Goal: Task Accomplishment & Management: Complete application form

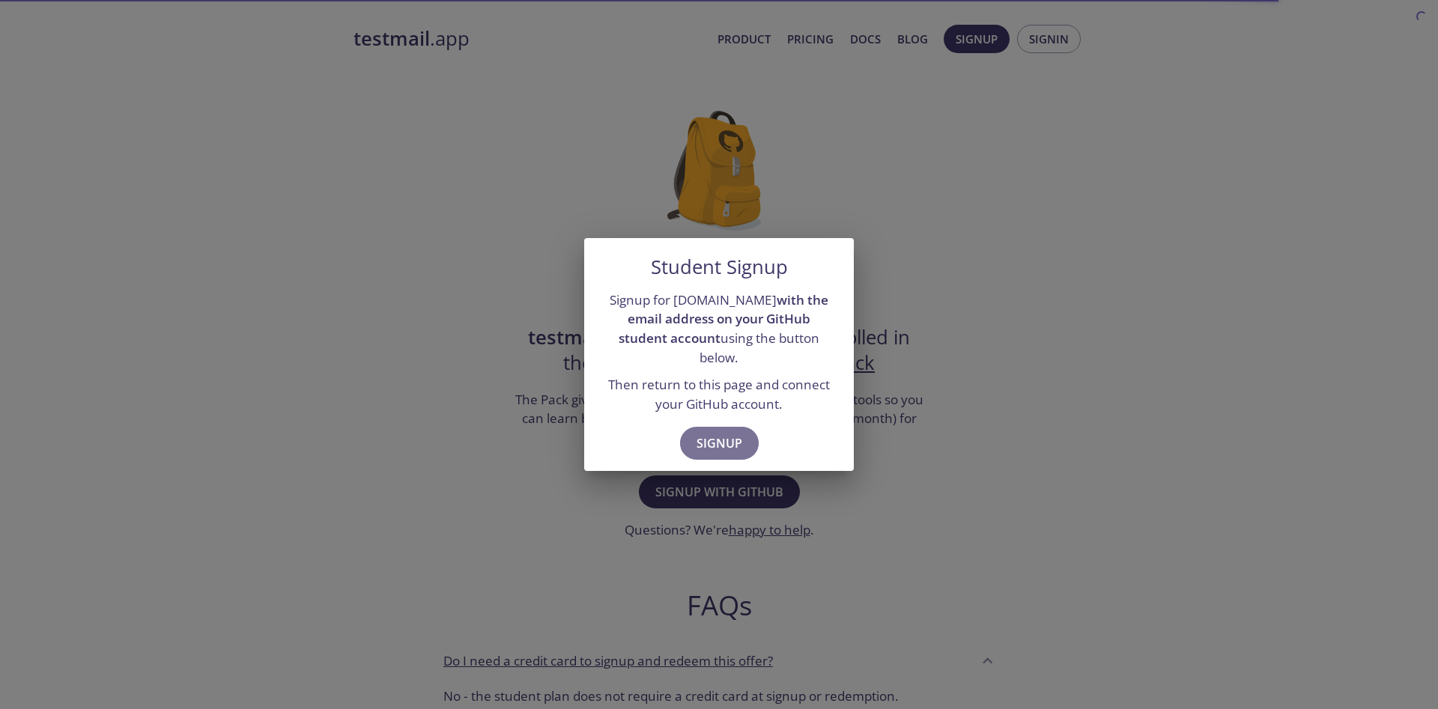
click at [728, 440] on span "Signup" at bounding box center [720, 443] width 46 height 21
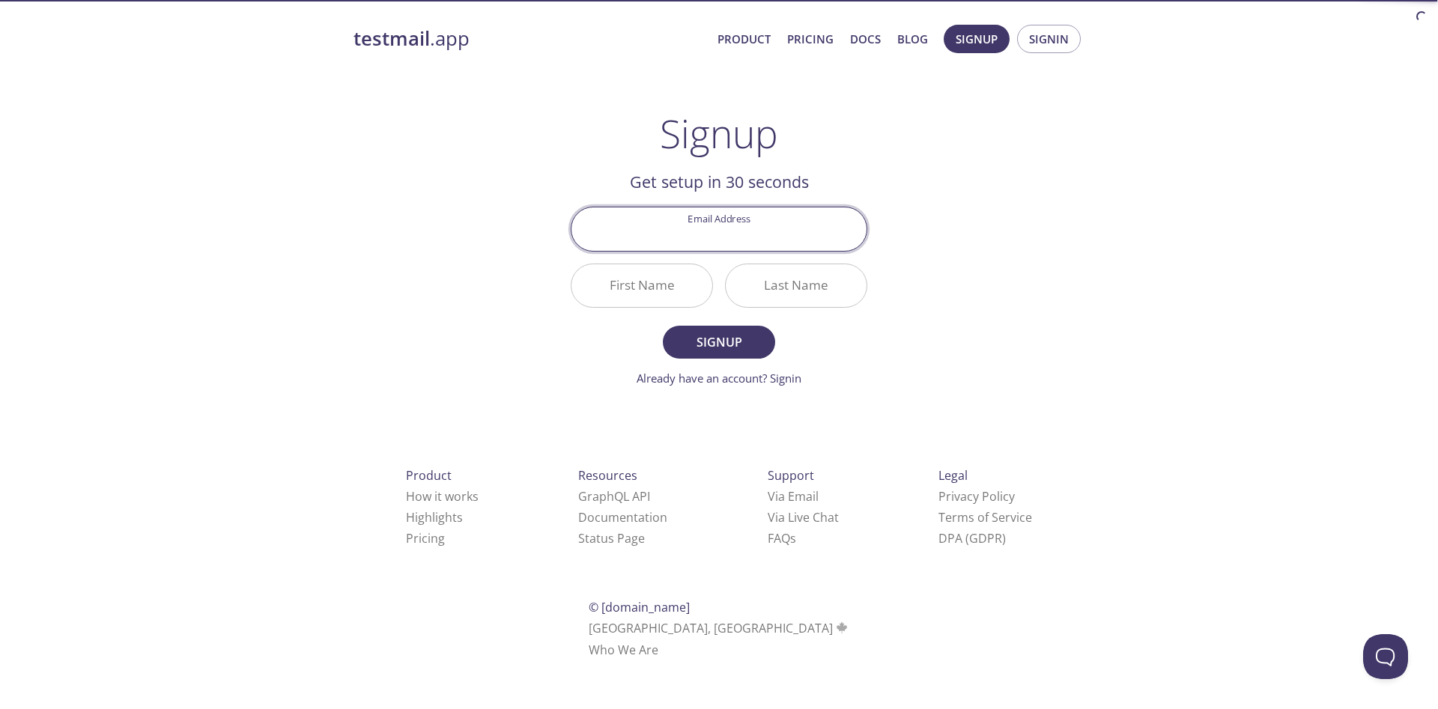
click at [730, 224] on input "Email Address" at bounding box center [719, 228] width 295 height 43
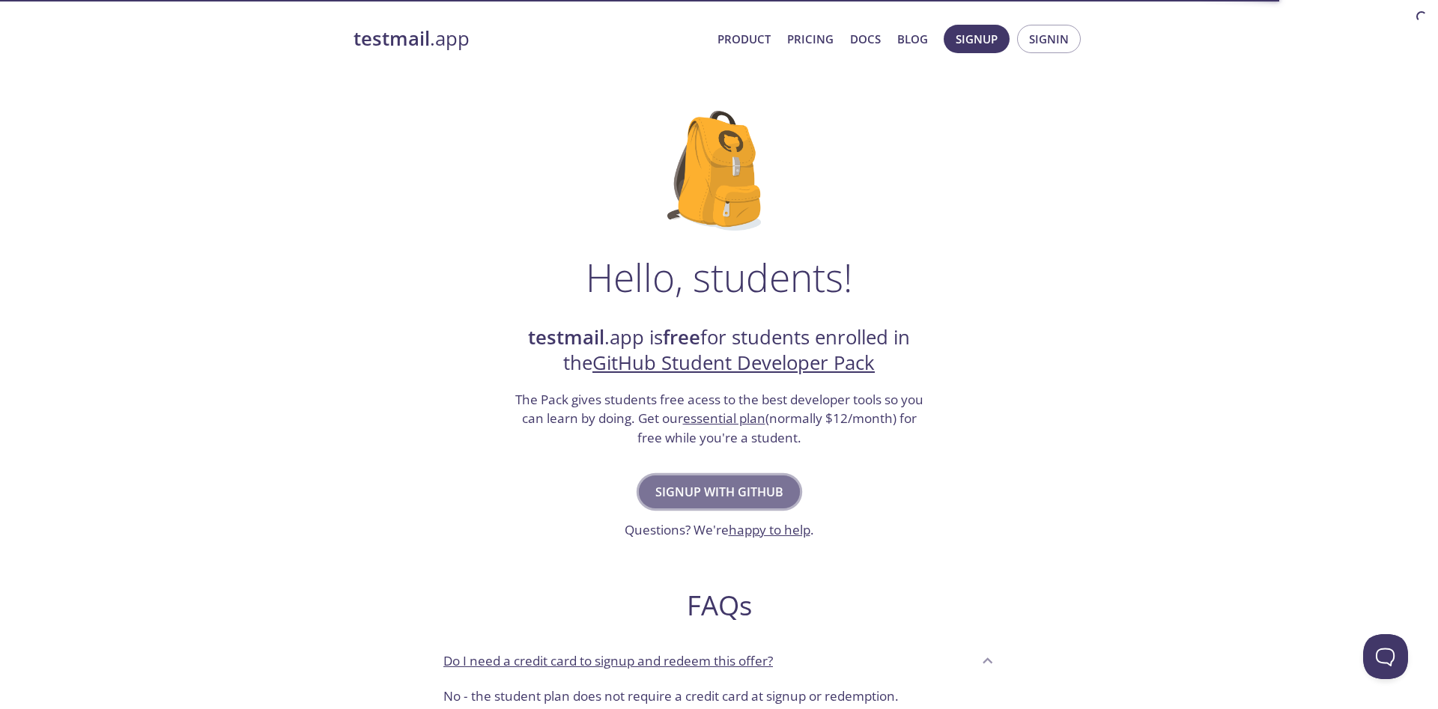
click at [729, 498] on span "Signup with GitHub" at bounding box center [719, 492] width 128 height 21
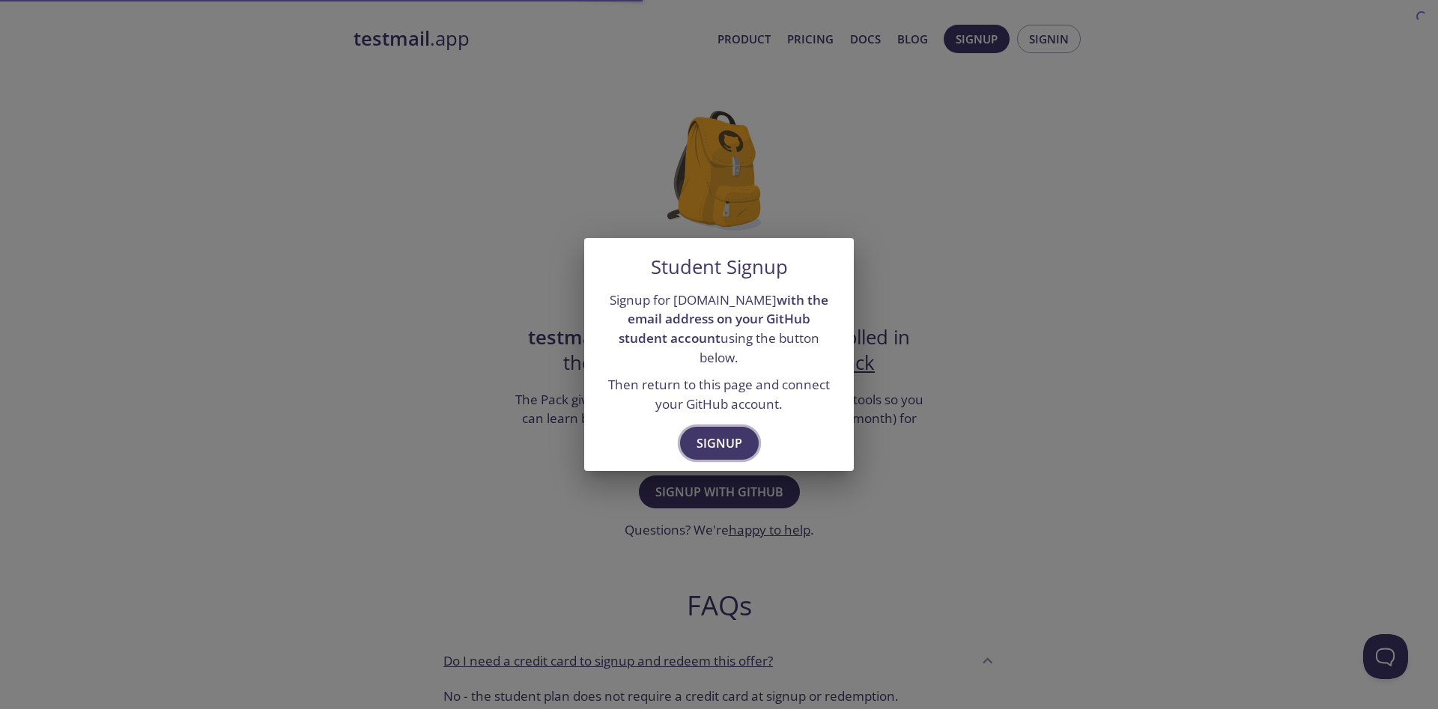
click at [716, 441] on span "Signup" at bounding box center [720, 443] width 46 height 21
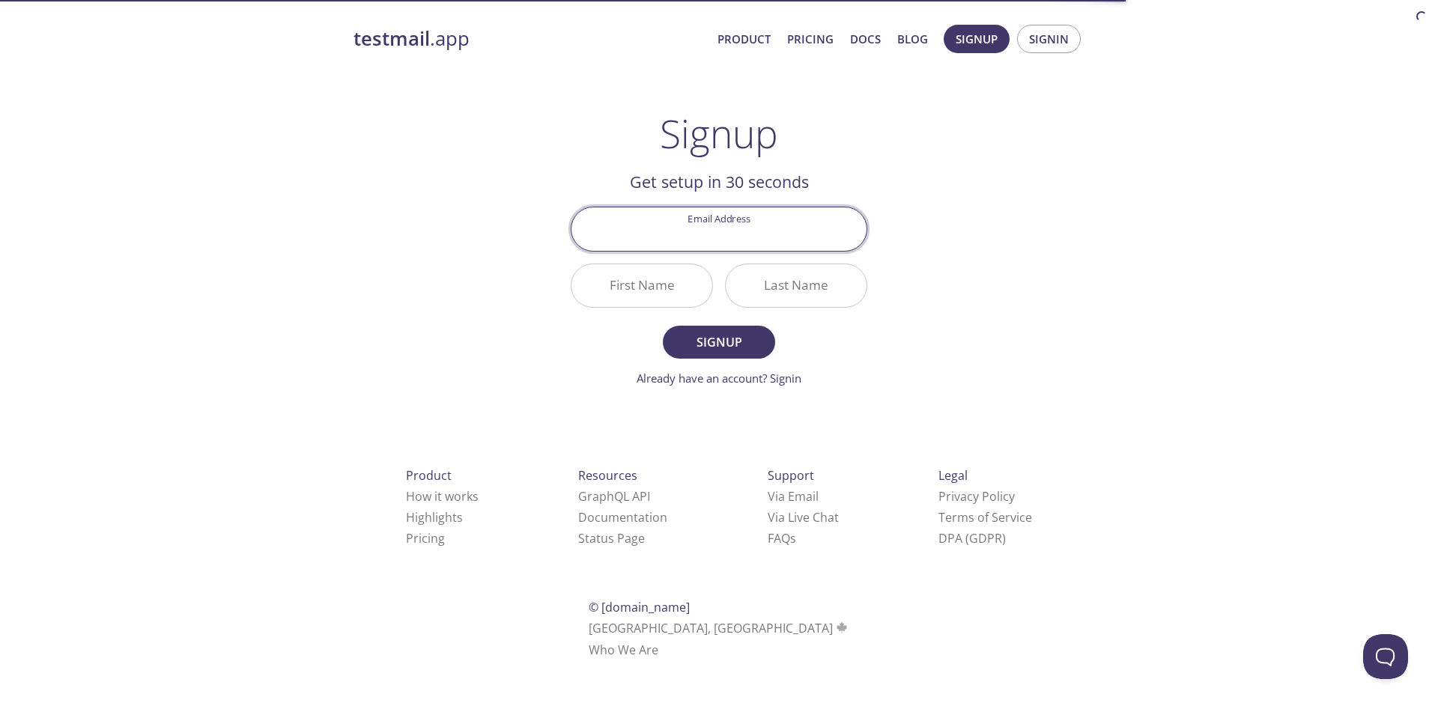
click at [729, 237] on input "Email Address" at bounding box center [719, 228] width 295 height 43
type input "[EMAIL_ADDRESS][DOMAIN_NAME]"
click at [649, 288] on input "First Name" at bounding box center [642, 285] width 141 height 43
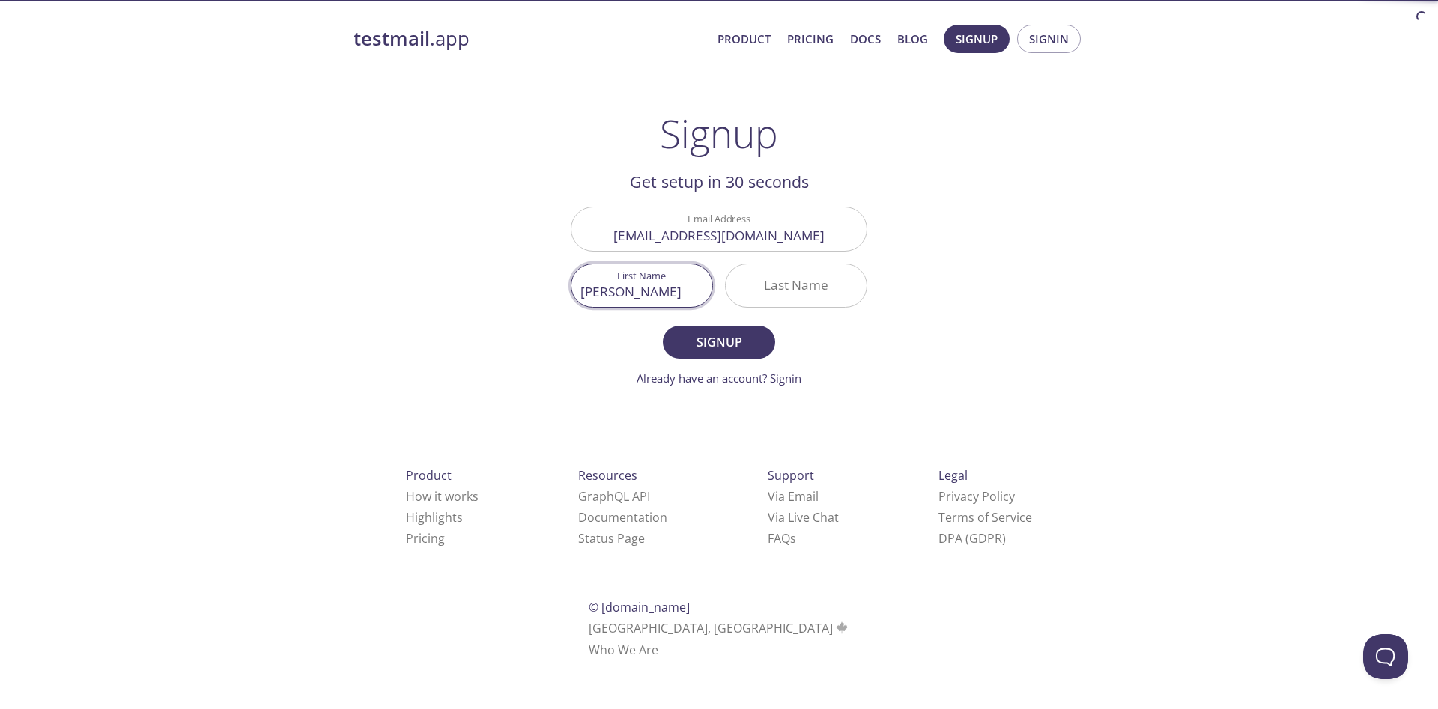
click at [649, 297] on input "Robiul Hossain" at bounding box center [642, 285] width 141 height 43
type input "Robiu"
click at [758, 282] on input "Last Name" at bounding box center [796, 285] width 141 height 43
paste input "[PERSON_NAME]"
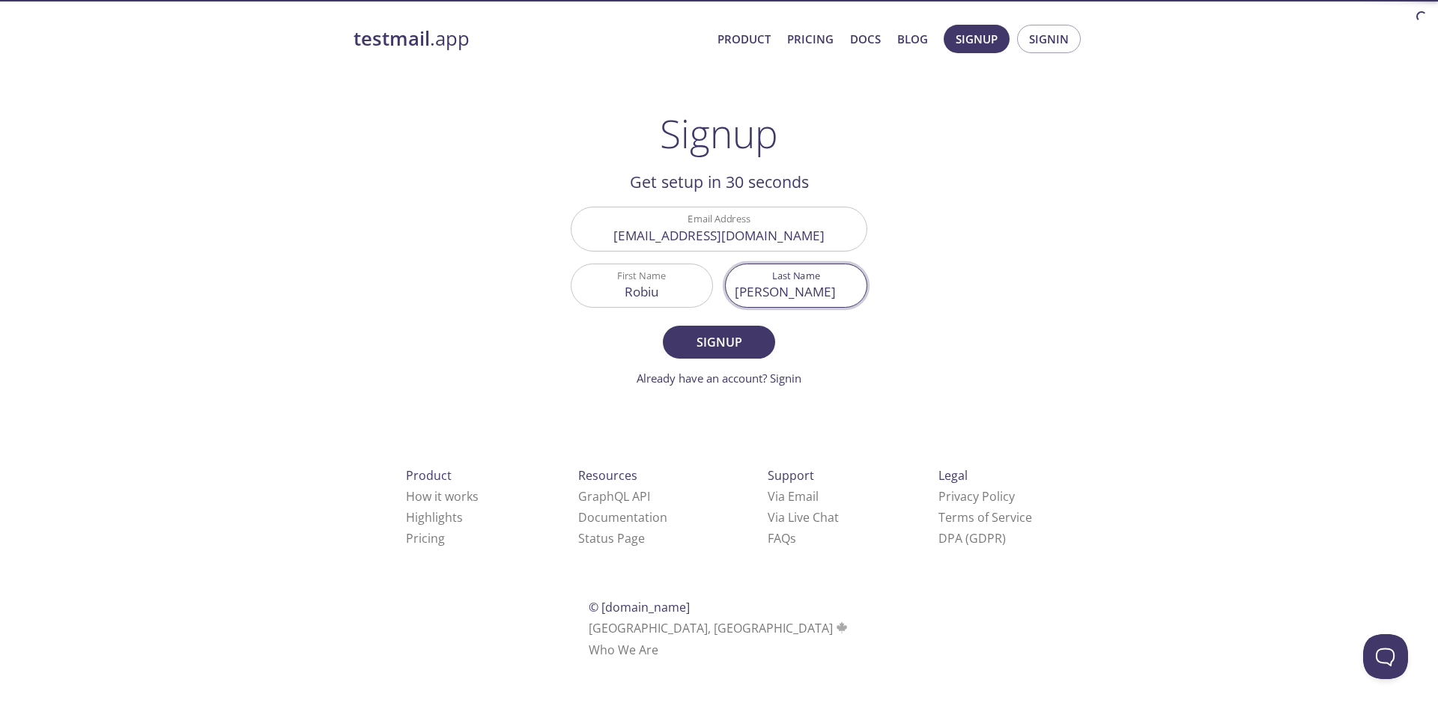
type input "[PERSON_NAME]"
click at [685, 292] on input "Robiu" at bounding box center [642, 285] width 141 height 43
type input "Robiul"
click at [727, 336] on span "Signup" at bounding box center [718, 342] width 79 height 21
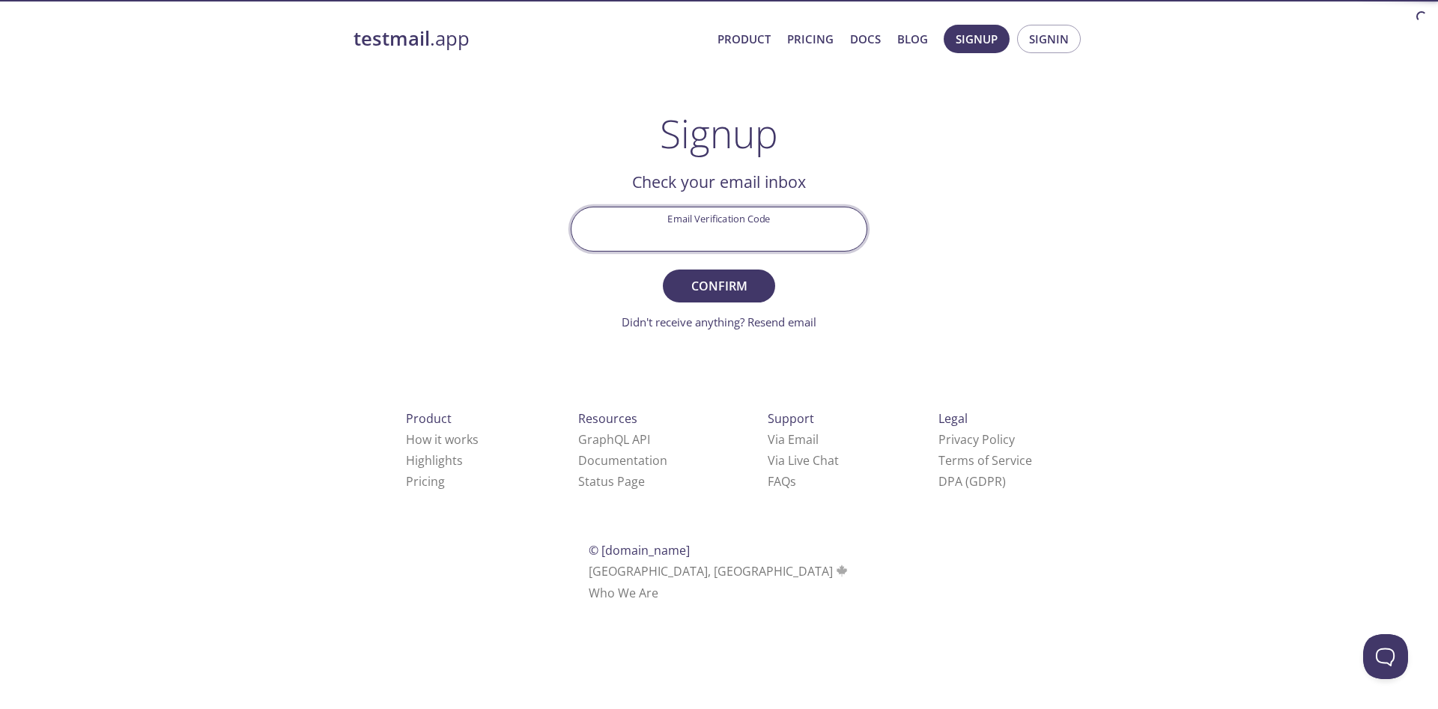
click at [743, 224] on input "Email Verification Code" at bounding box center [719, 228] width 295 height 43
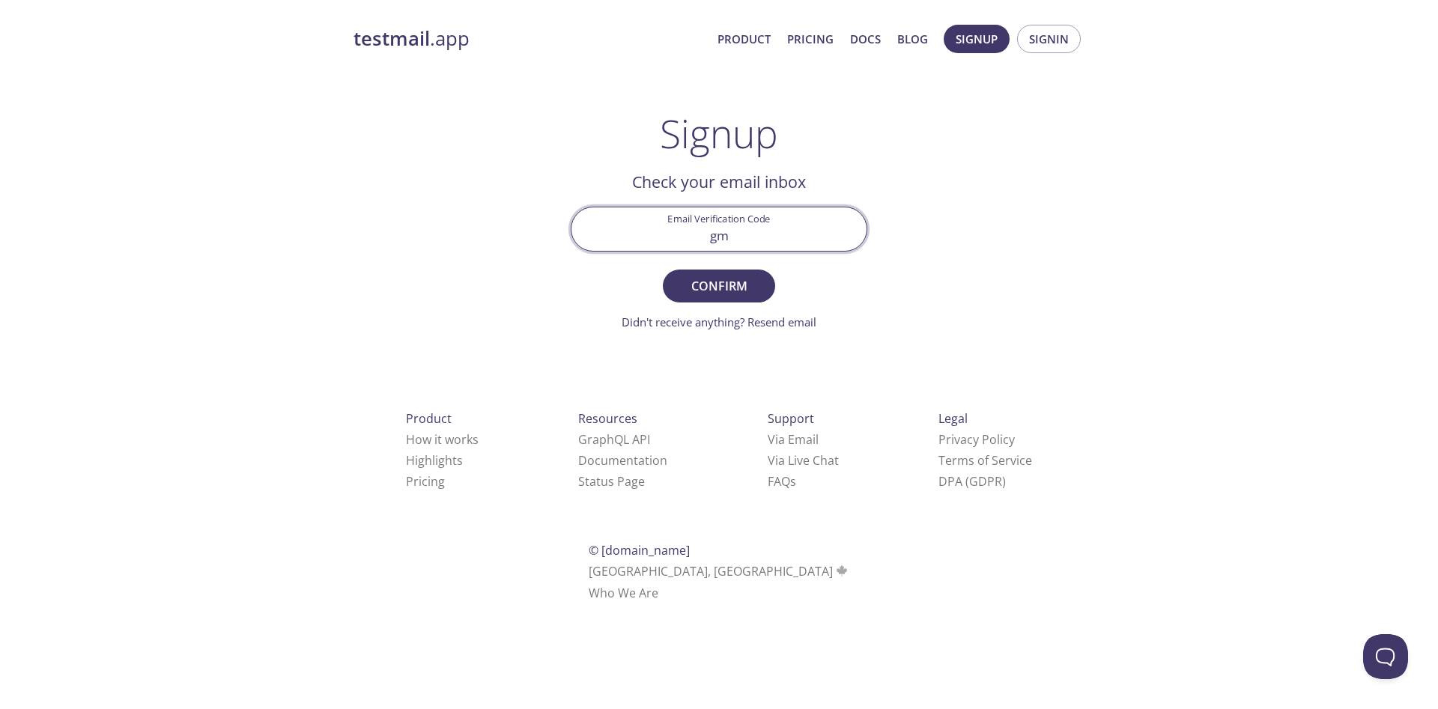
drag, startPoint x: 736, startPoint y: 237, endPoint x: 593, endPoint y: 237, distance: 143.1
click at [593, 237] on input "gm" at bounding box center [719, 228] width 295 height 43
paste input "16ANBPC"
type input "16ANBPC"
click at [730, 299] on button "Confirm" at bounding box center [719, 286] width 112 height 33
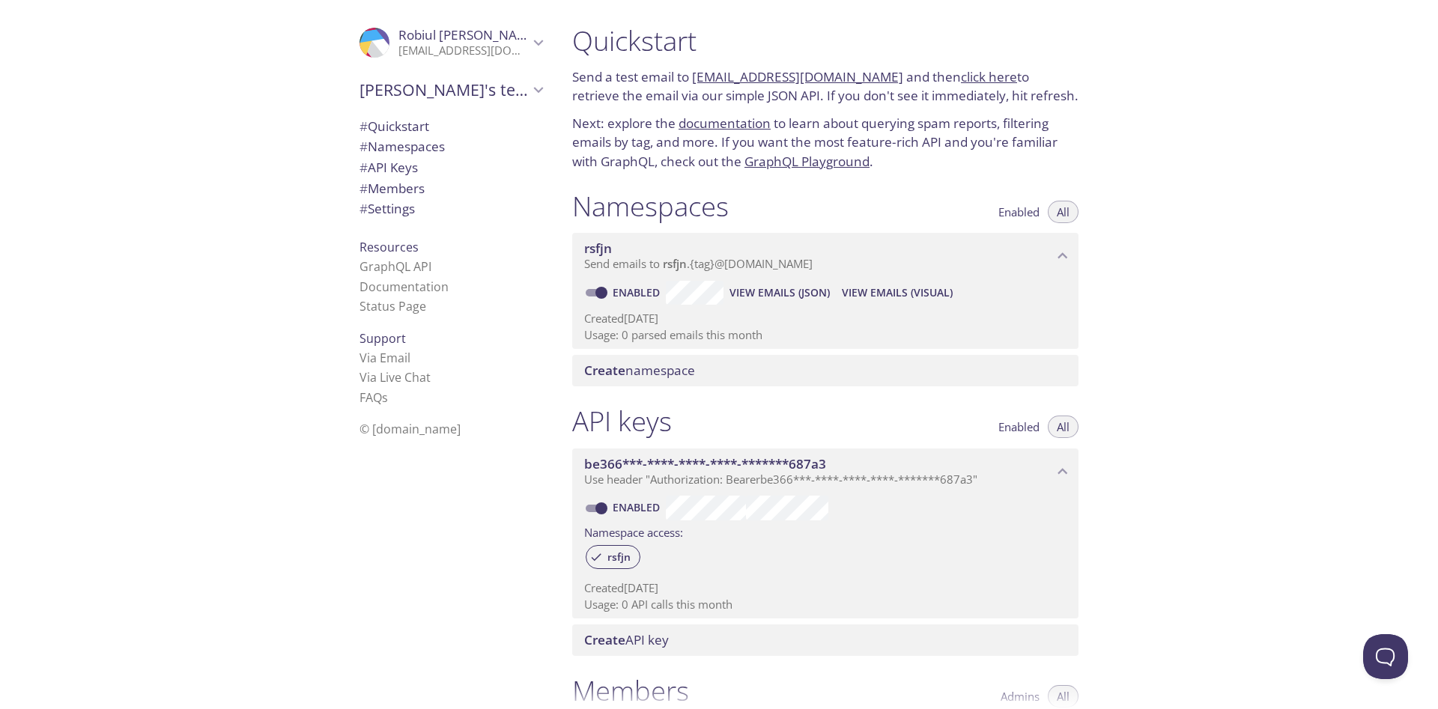
click at [775, 80] on link "[EMAIL_ADDRESS][DOMAIN_NAME]" at bounding box center [797, 76] width 211 height 17
click at [770, 77] on link "[EMAIL_ADDRESS][DOMAIN_NAME]" at bounding box center [797, 76] width 211 height 17
click at [757, 297] on span "View Emails (JSON)" at bounding box center [780, 293] width 100 height 18
drag, startPoint x: 566, startPoint y: 194, endPoint x: 1028, endPoint y: 352, distance: 488.4
click at [1028, 352] on div "Namespaces Enabled All rsfjn Send emails to rsfjn . {tag} @[DOMAIN_NAME] Enable…" at bounding box center [825, 289] width 530 height 216
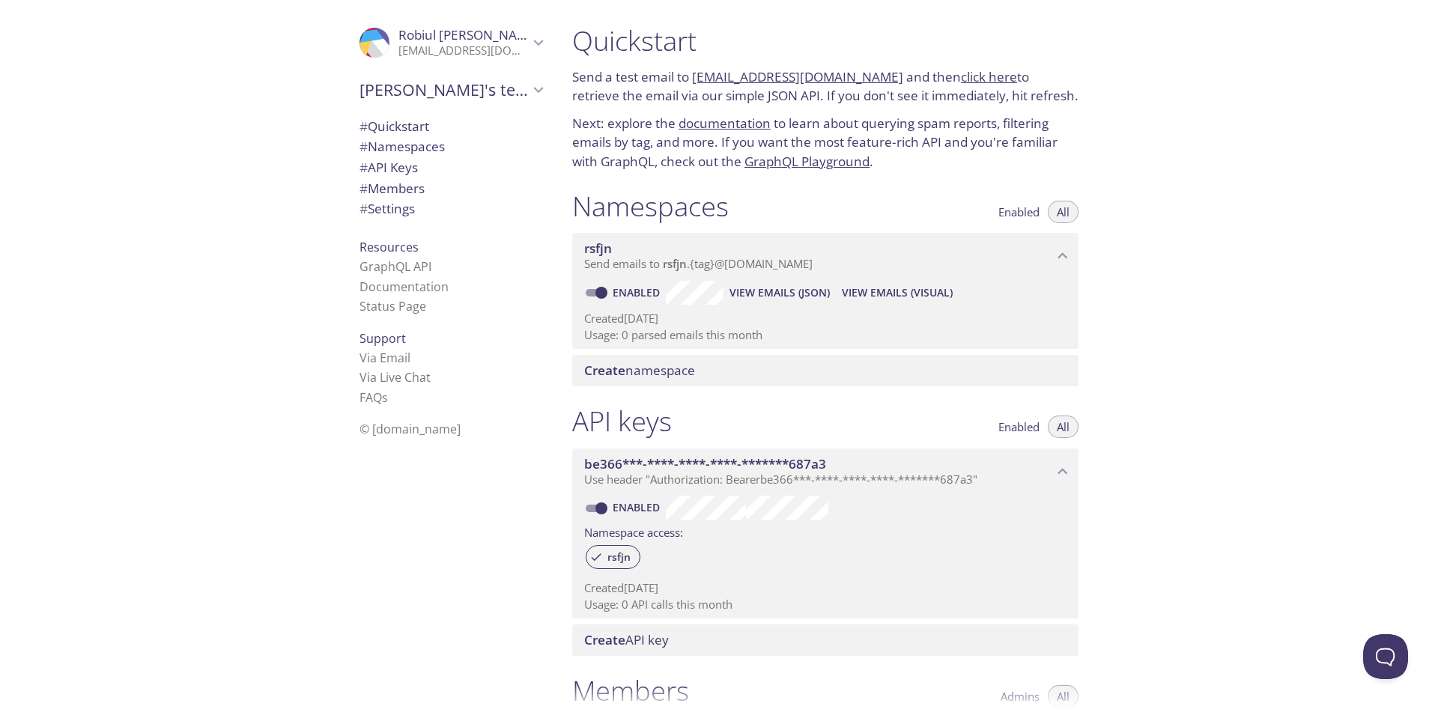
click at [1028, 352] on div "Namespaces Enabled All rsfjn Send emails to rsfjn . {tag} @[DOMAIN_NAME] Enable…" at bounding box center [825, 289] width 530 height 216
drag, startPoint x: 559, startPoint y: 18, endPoint x: 1079, endPoint y: 187, distance: 546.7
click at [1079, 187] on div ".cls-1 { fill: #6d5ca8; } .cls-2 { fill: #3fc191; } .cls-3 { fill: #3b4752; } .…" at bounding box center [719, 354] width 1438 height 709
click at [1278, 219] on div "Quickstart Send a test email to [EMAIL_ADDRESS][DOMAIN_NAME] and then click her…" at bounding box center [999, 354] width 878 height 709
click at [649, 371] on span "Create namespace" at bounding box center [639, 370] width 111 height 17
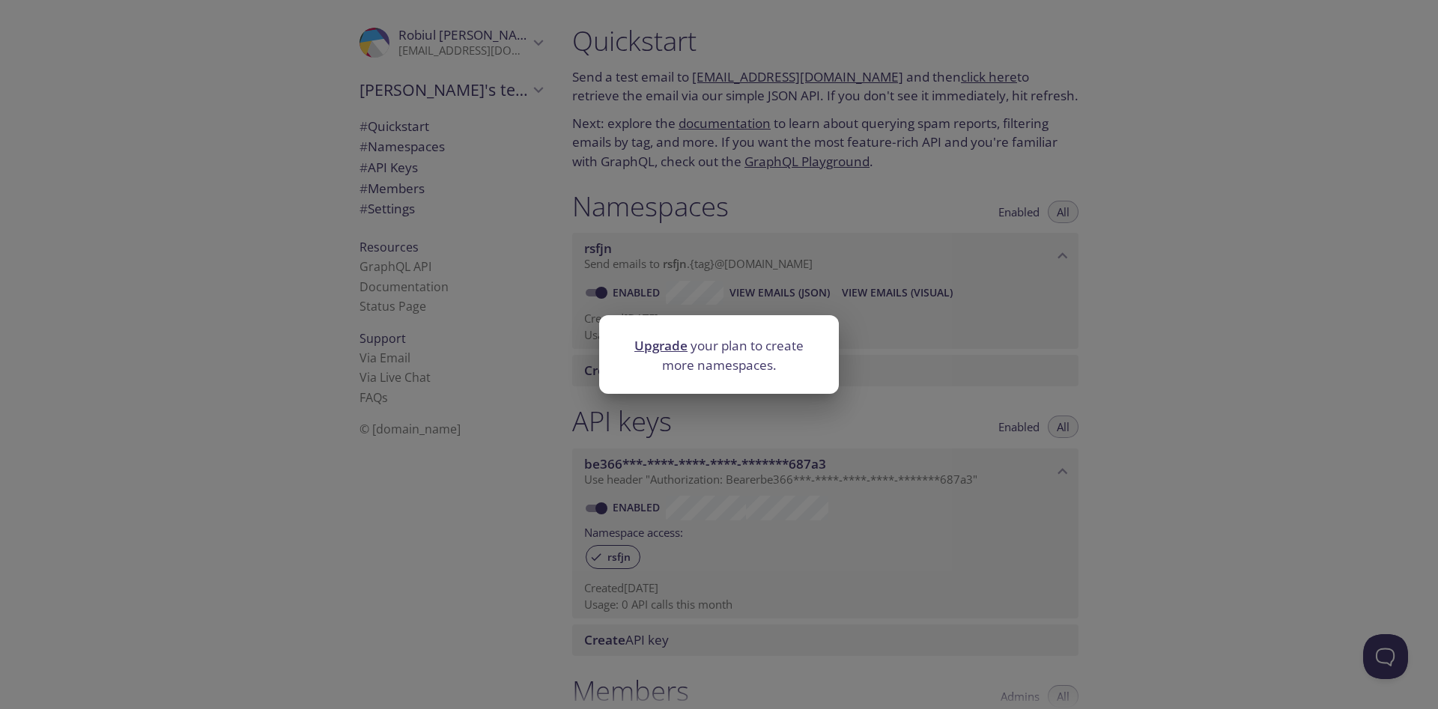
click at [947, 325] on div "Upgrade your plan to create more namespaces." at bounding box center [719, 354] width 1438 height 709
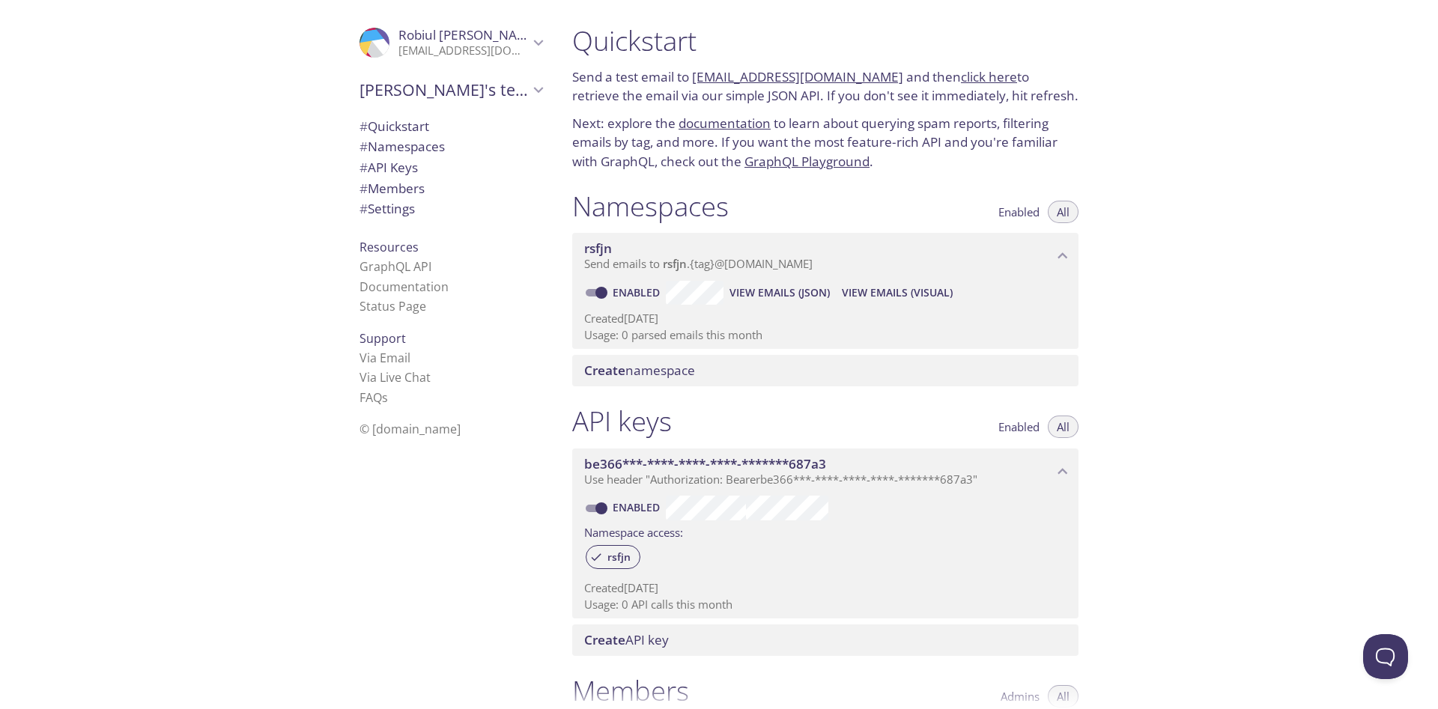
click at [536, 41] on icon "Robiul Hossain" at bounding box center [539, 43] width 10 height 6
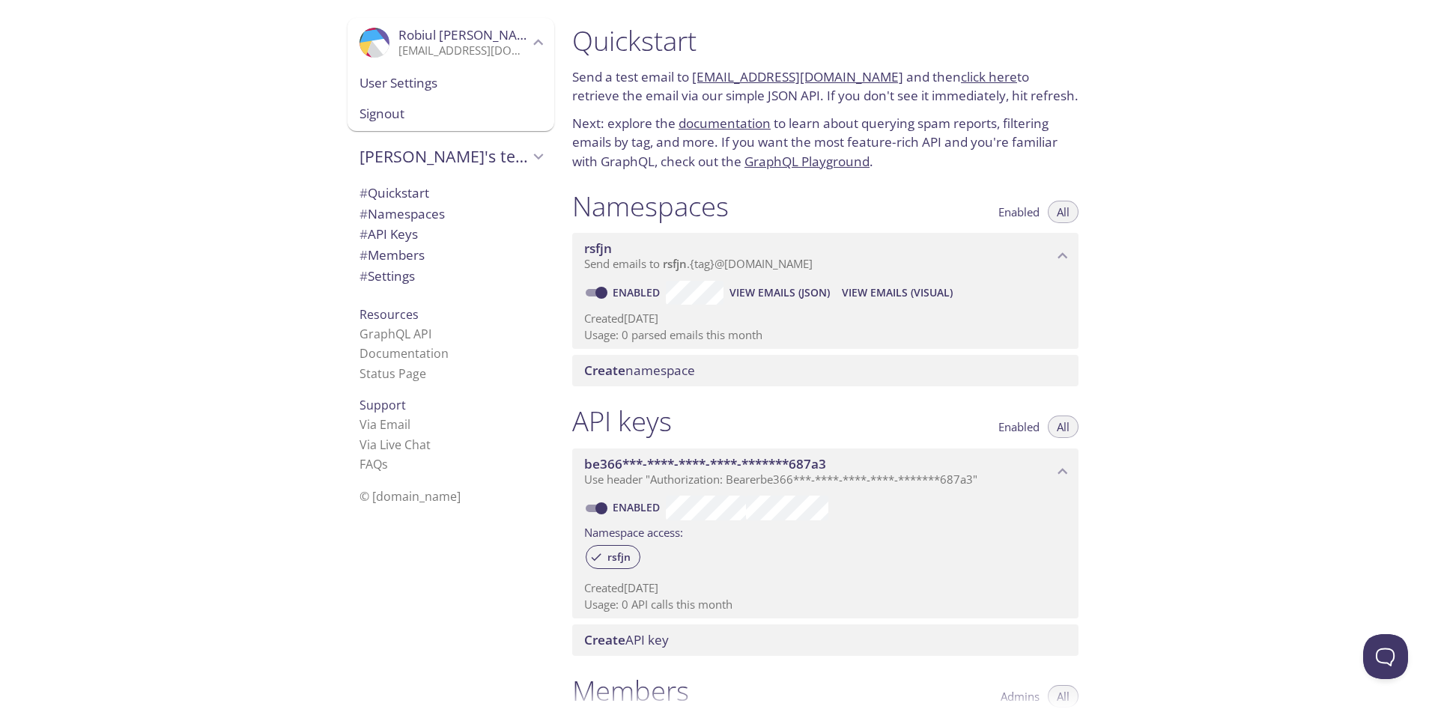
click at [444, 79] on span "User Settings" at bounding box center [451, 82] width 183 height 19
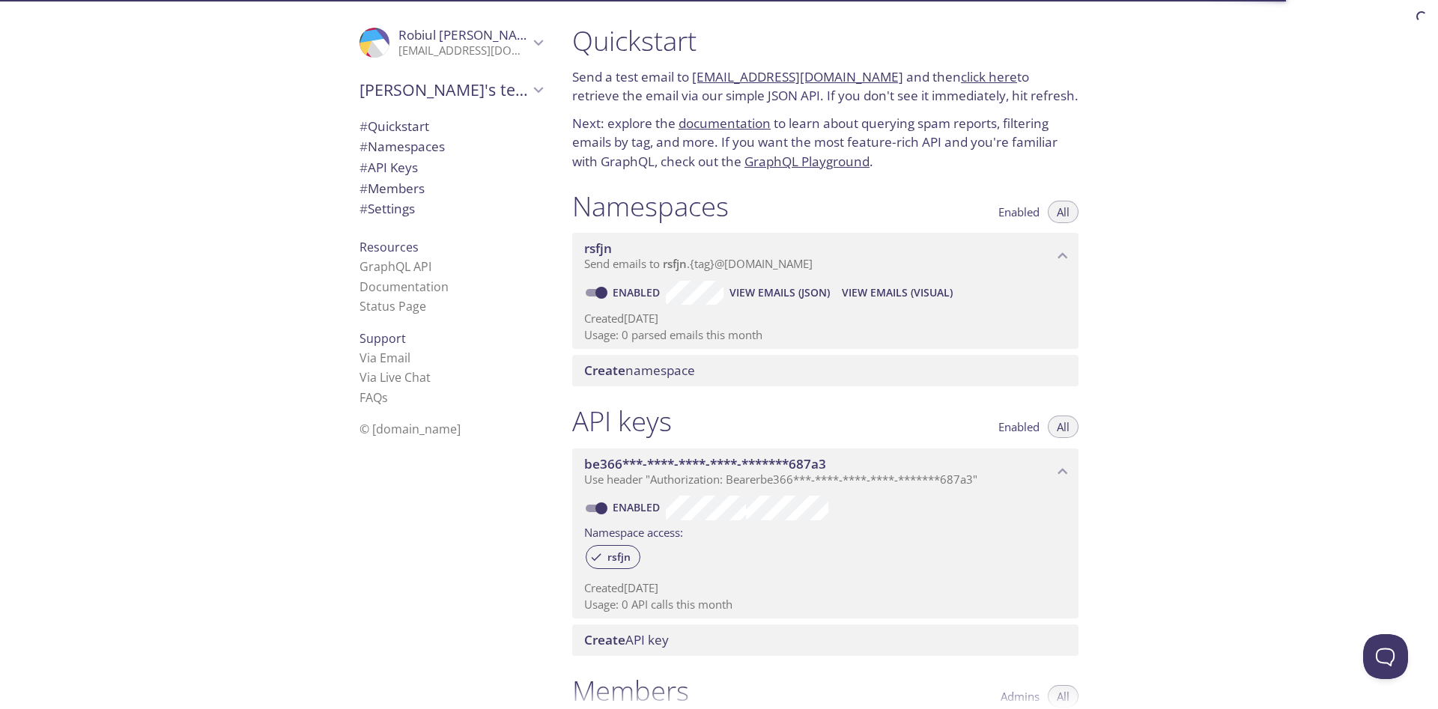
click at [413, 207] on span "# Settings" at bounding box center [387, 208] width 55 height 17
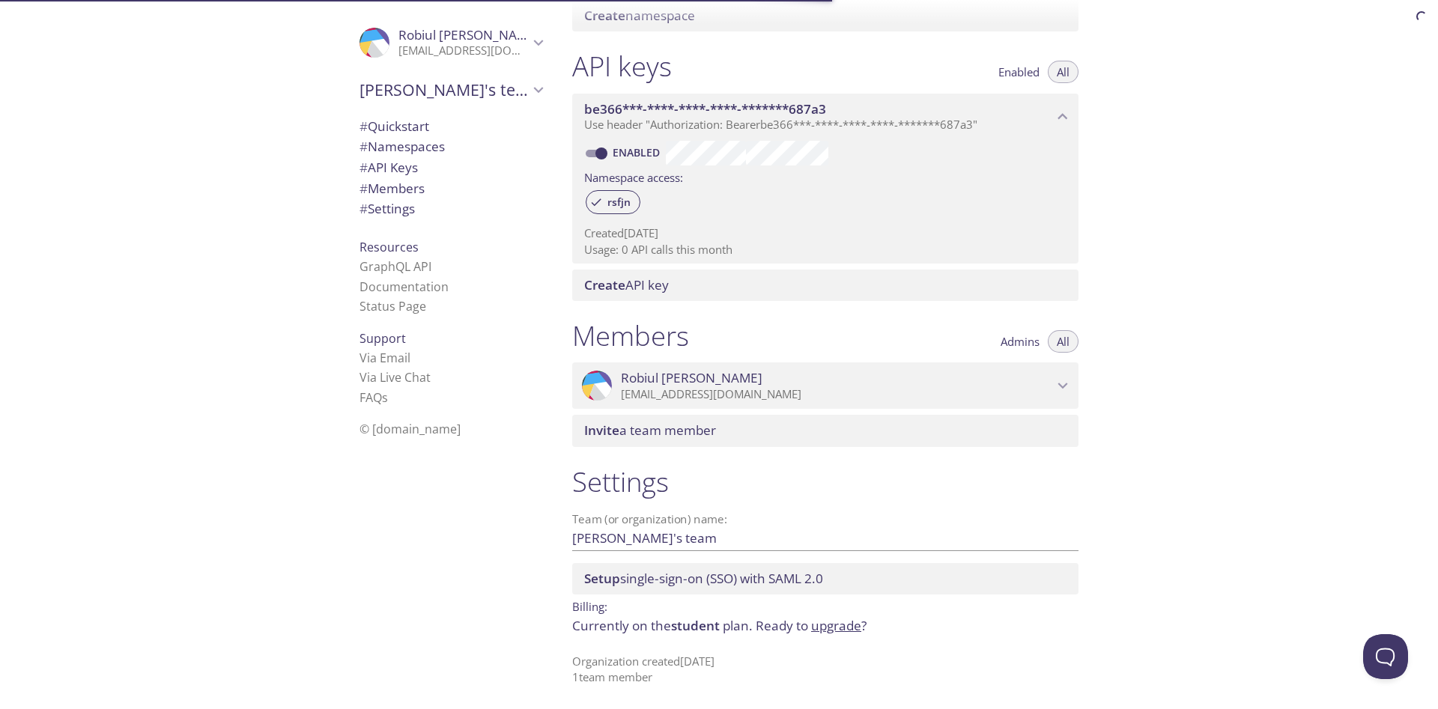
scroll to position [356, 0]
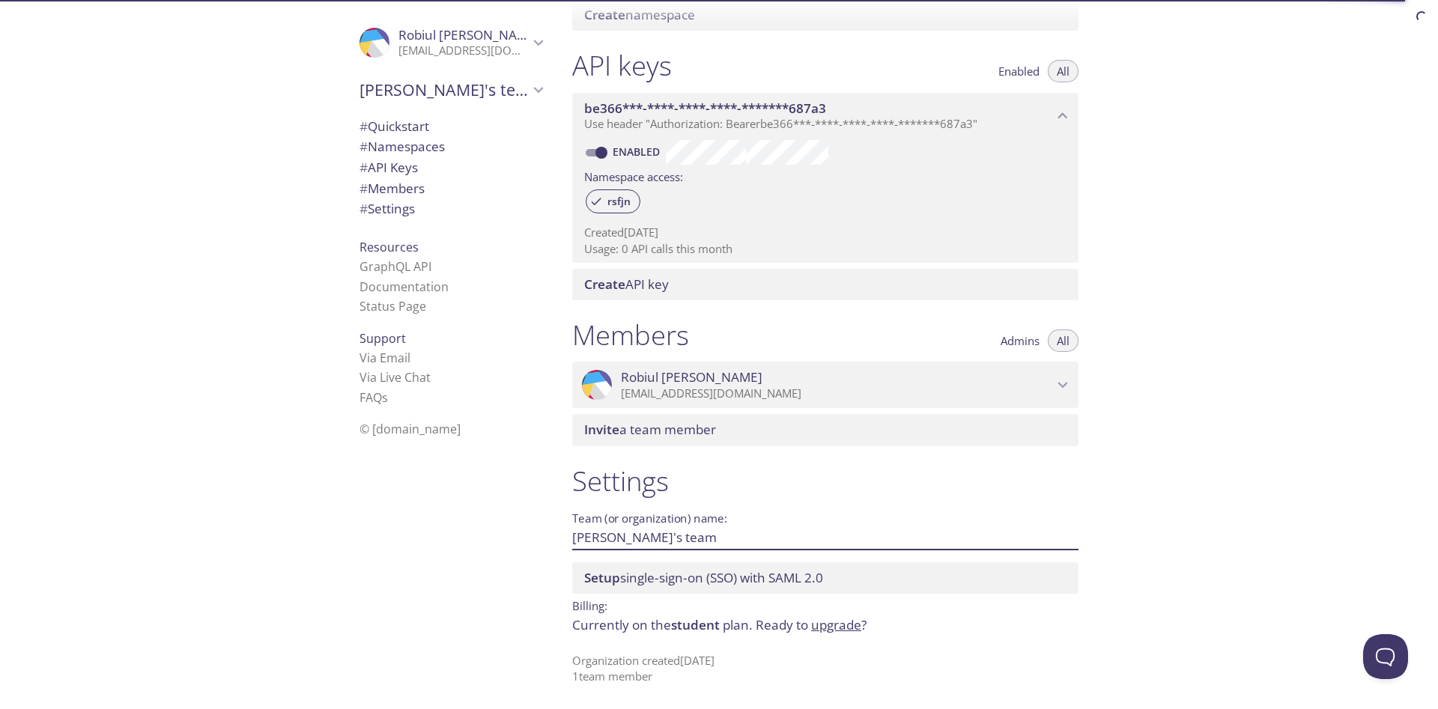
click at [591, 536] on input "[PERSON_NAME]'s team" at bounding box center [801, 537] width 458 height 25
click at [727, 536] on input "[PERSON_NAME]'s team" at bounding box center [801, 537] width 458 height 25
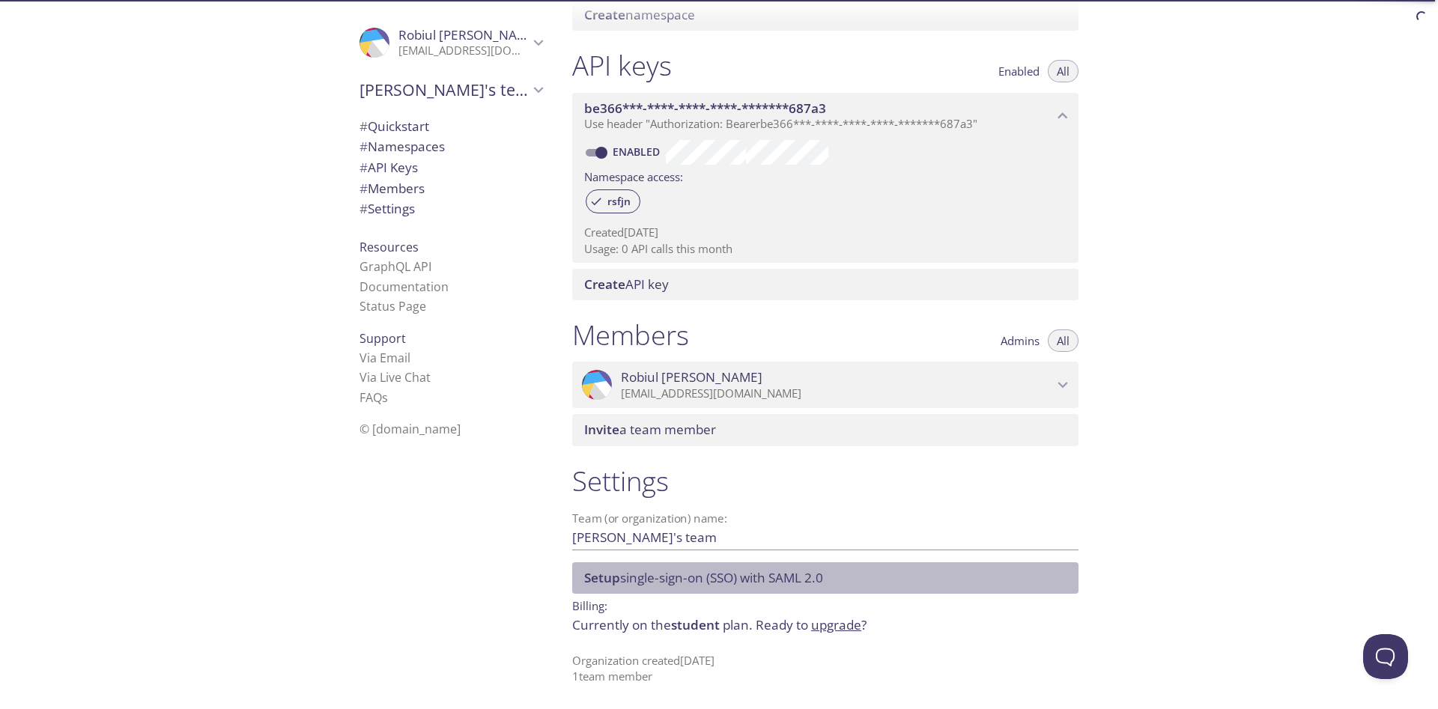
click at [727, 581] on span "Setup single-sign-on (SSO) with [PERSON_NAME] 2.0" at bounding box center [703, 577] width 239 height 17
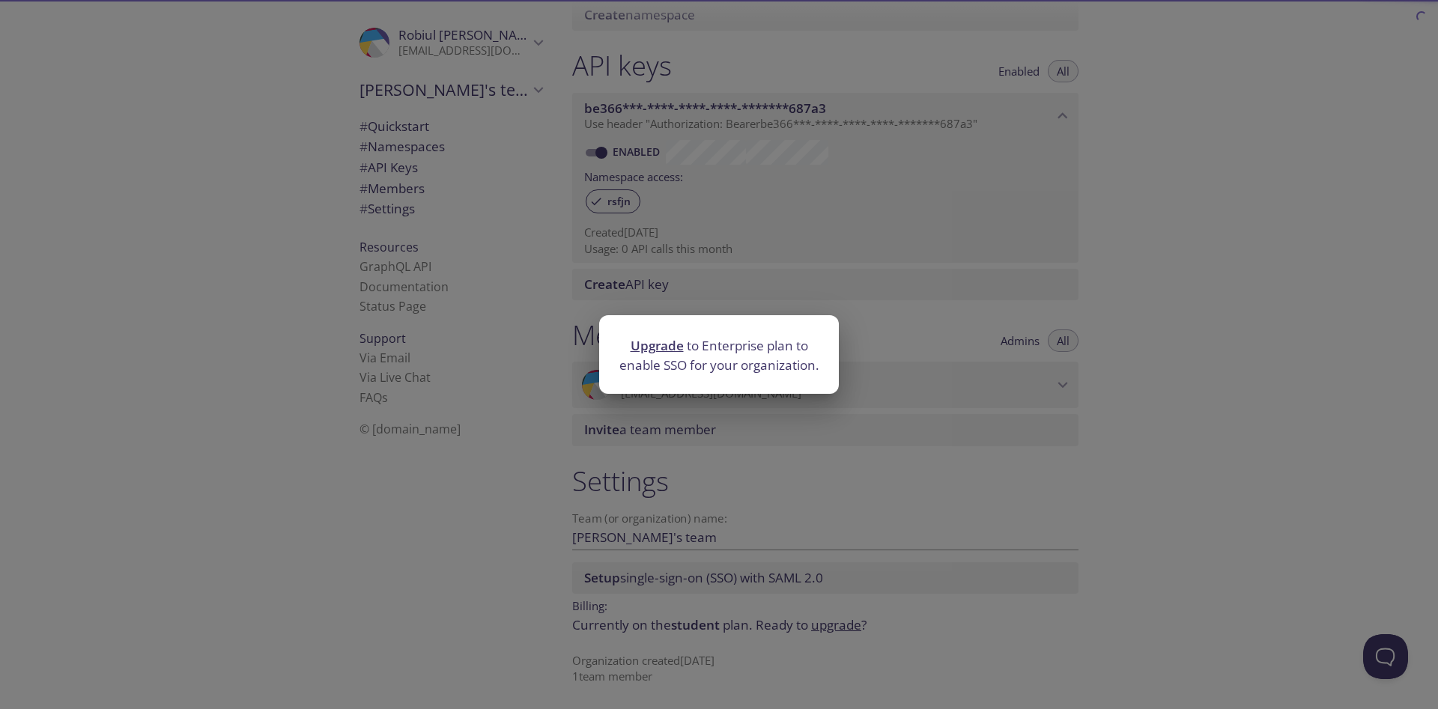
click at [992, 462] on div "Upgrade to Enterprise plan to enable SSO for your organization." at bounding box center [719, 354] width 1438 height 709
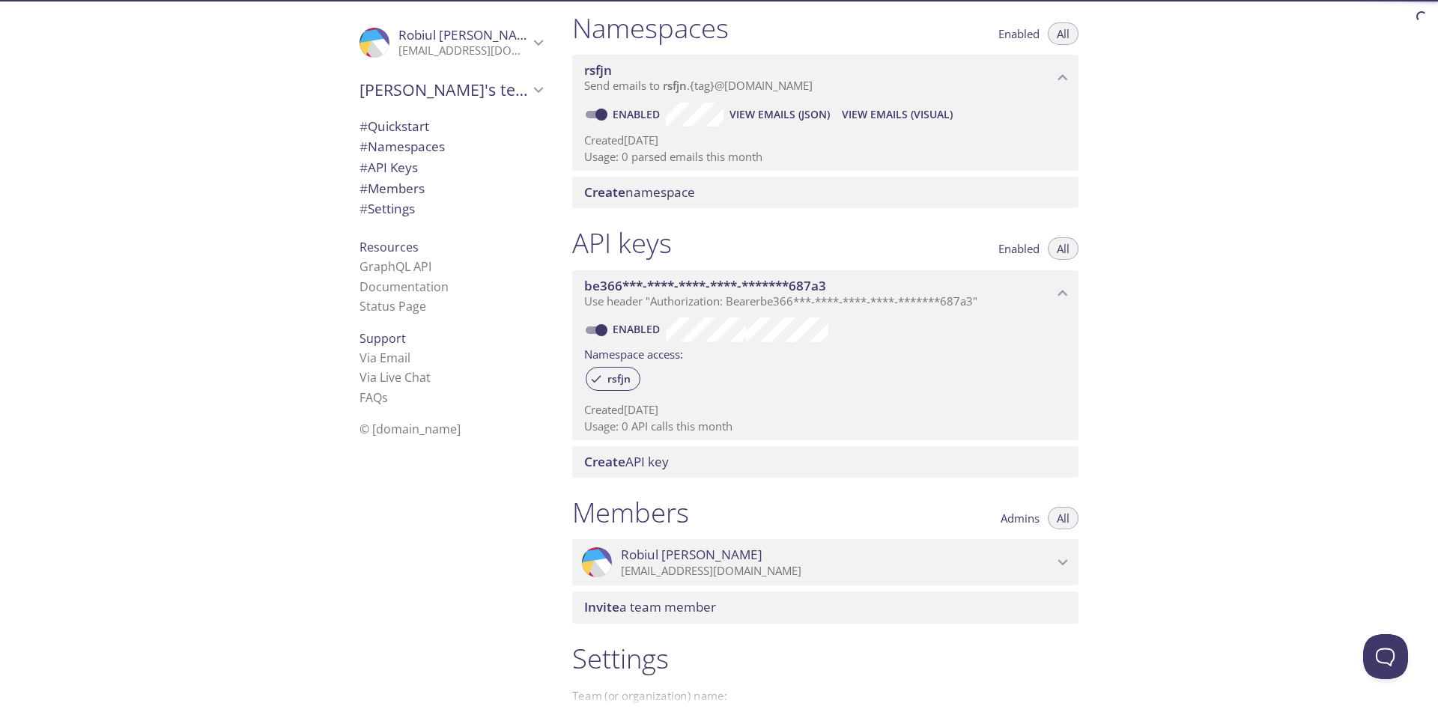
scroll to position [176, 0]
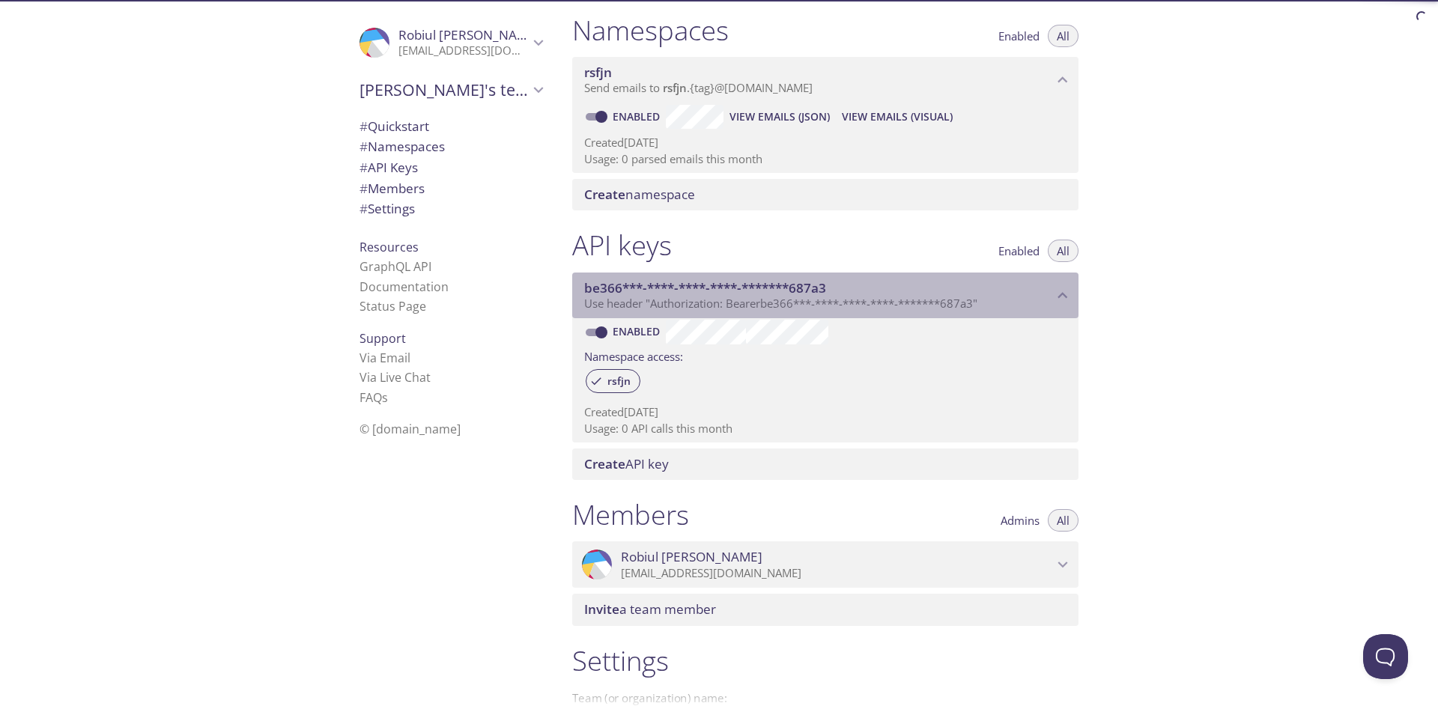
click at [1064, 294] on icon "be366***-****-****-****-*******687a3 API key" at bounding box center [1063, 295] width 10 height 6
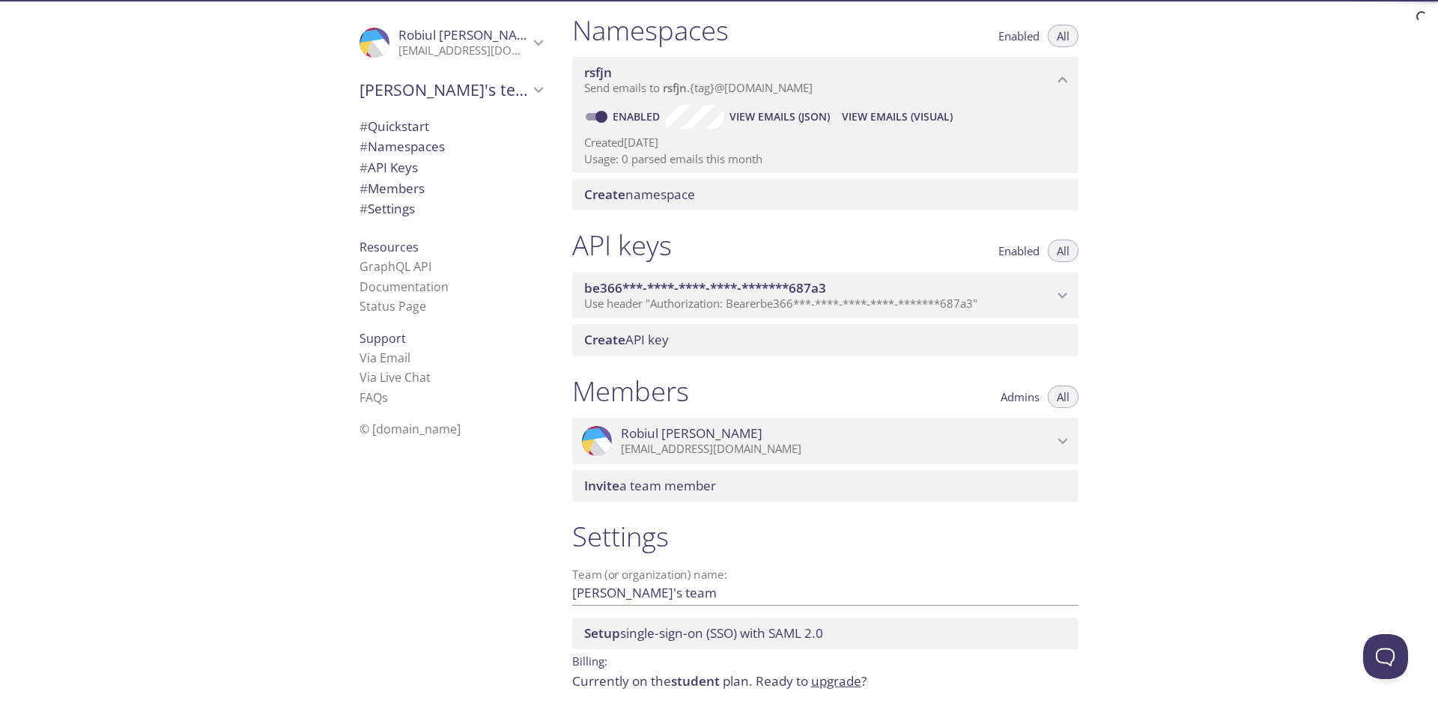
click at [1064, 294] on icon "be366***-****-****-****-*******687a3 API key" at bounding box center [1062, 295] width 19 height 19
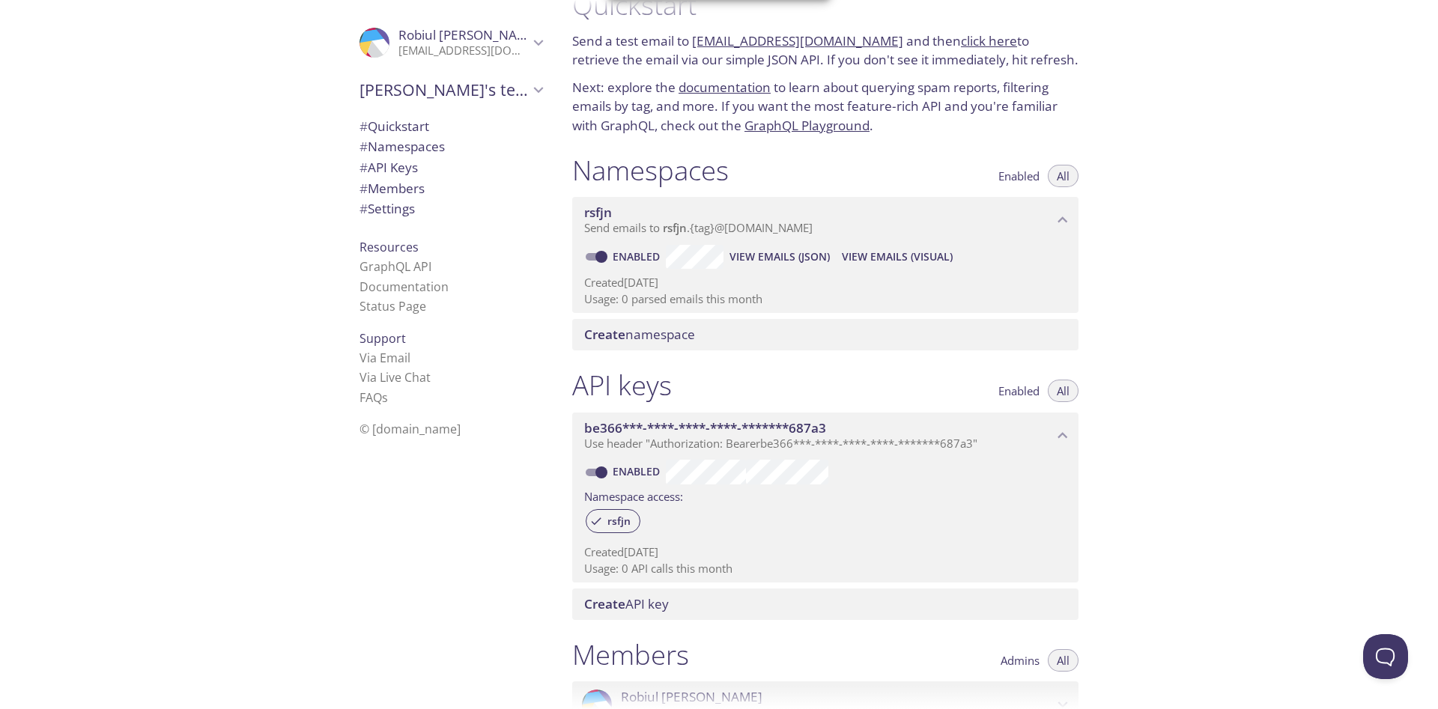
scroll to position [0, 0]
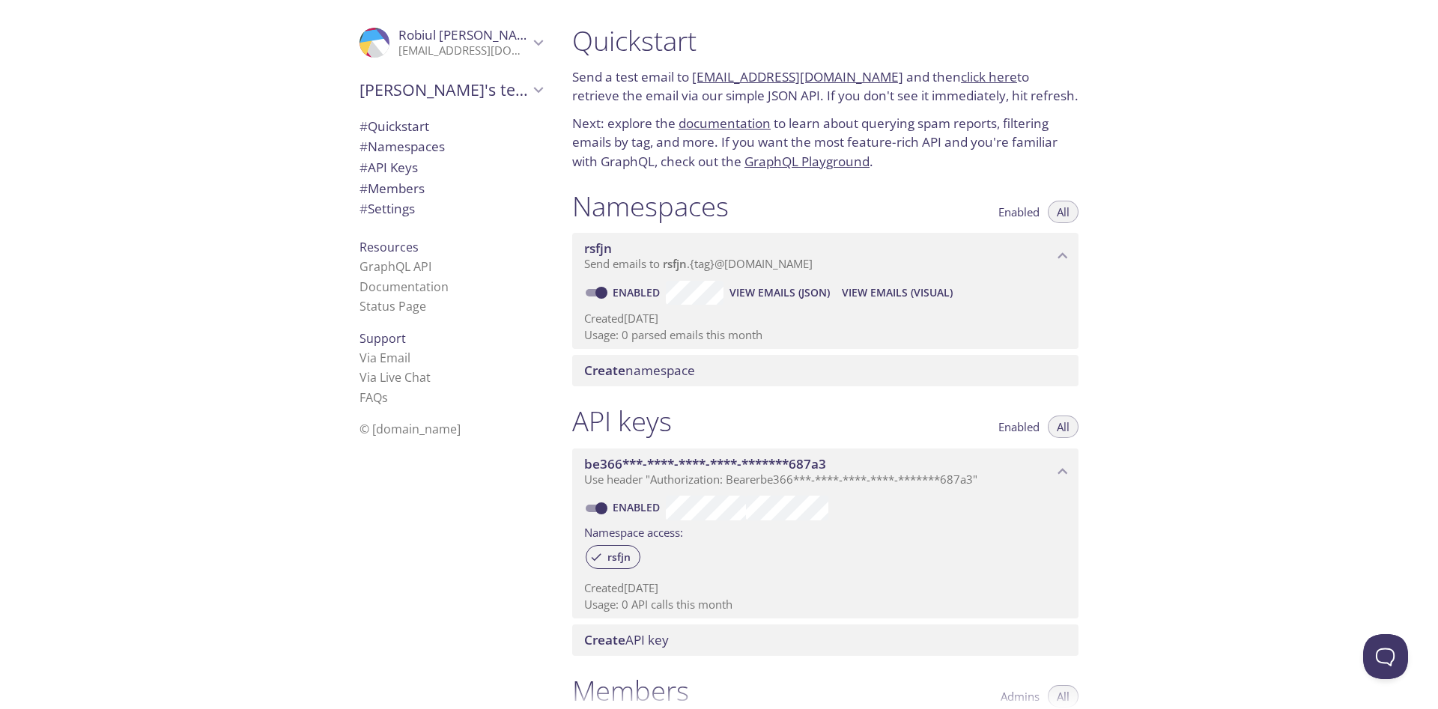
drag, startPoint x: 778, startPoint y: 199, endPoint x: 546, endPoint y: 203, distance: 232.2
click at [560, 203] on div "Quickstart Send a test email to [EMAIL_ADDRESS][DOMAIN_NAME] and then click her…" at bounding box center [999, 354] width 878 height 709
click at [608, 209] on h1 "Namespaces" at bounding box center [650, 207] width 157 height 34
drag, startPoint x: 1011, startPoint y: 219, endPoint x: 915, endPoint y: 229, distance: 96.4
click at [915, 229] on div "Namespaces Enabled All rsfjn Send emails to rsfjn . {tag} @[DOMAIN_NAME] Enable…" at bounding box center [825, 289] width 530 height 216
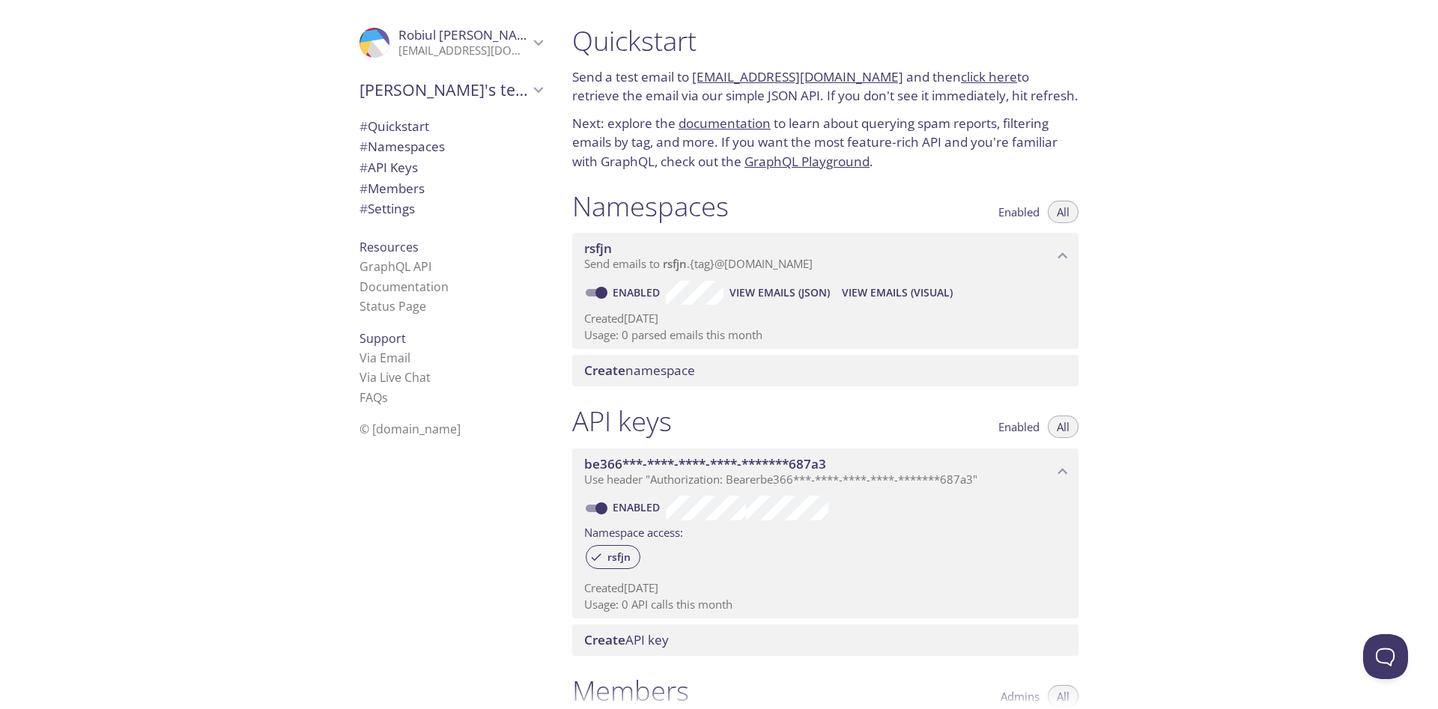
click at [1007, 221] on button "Enabled" at bounding box center [1018, 212] width 59 height 22
drag, startPoint x: 571, startPoint y: 206, endPoint x: 736, endPoint y: 205, distance: 164.8
click at [736, 205] on div "Namespaces Enabled All rsfjn Send emails to rsfjn . {tag} @[DOMAIN_NAME] Enable…" at bounding box center [825, 289] width 530 height 216
drag, startPoint x: 576, startPoint y: 37, endPoint x: 667, endPoint y: 99, distance: 110.5
click at [667, 99] on div "Quickstart Send a test email to [EMAIL_ADDRESS][DOMAIN_NAME] and then click her…" at bounding box center [825, 98] width 530 height 166
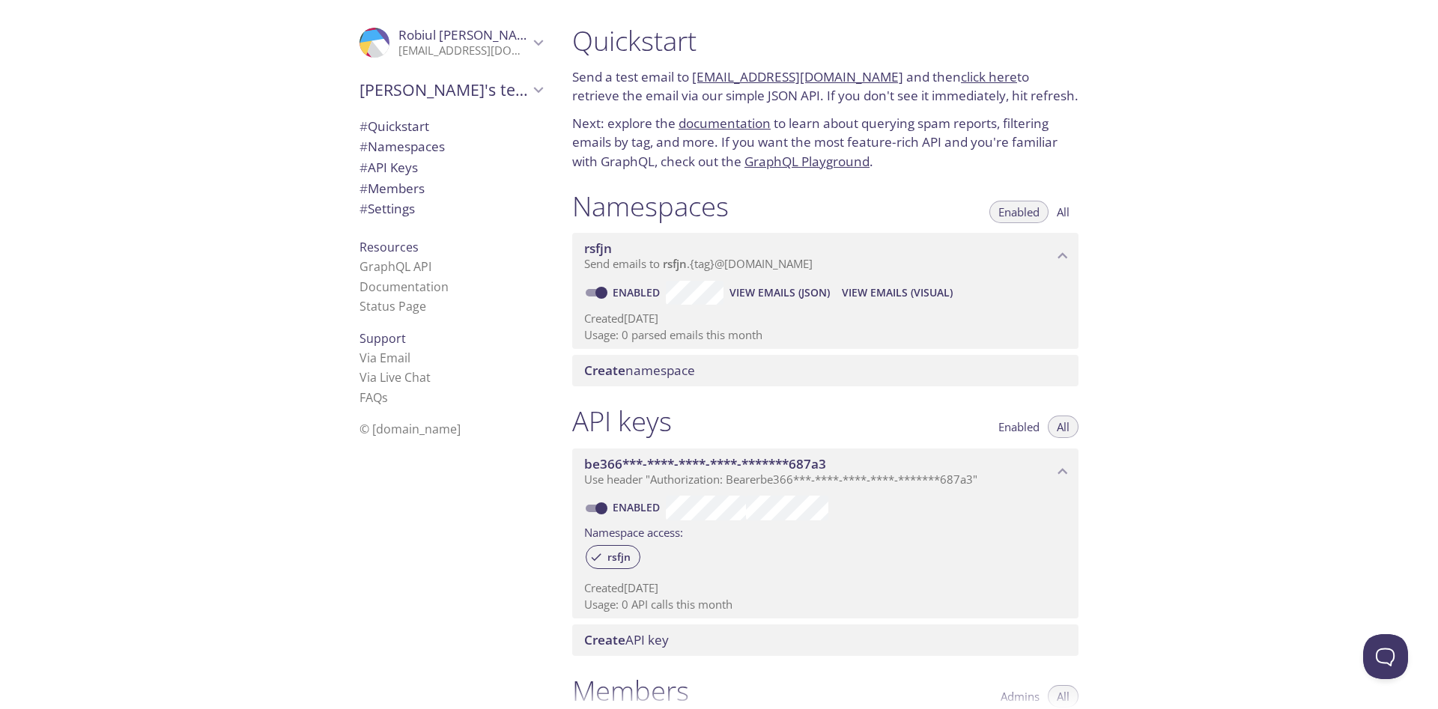
drag, startPoint x: 596, startPoint y: 39, endPoint x: 870, endPoint y: 99, distance: 279.9
click at [807, 58] on div "Quickstart Send a test email to [EMAIL_ADDRESS][DOMAIN_NAME] and then click her…" at bounding box center [825, 98] width 530 height 166
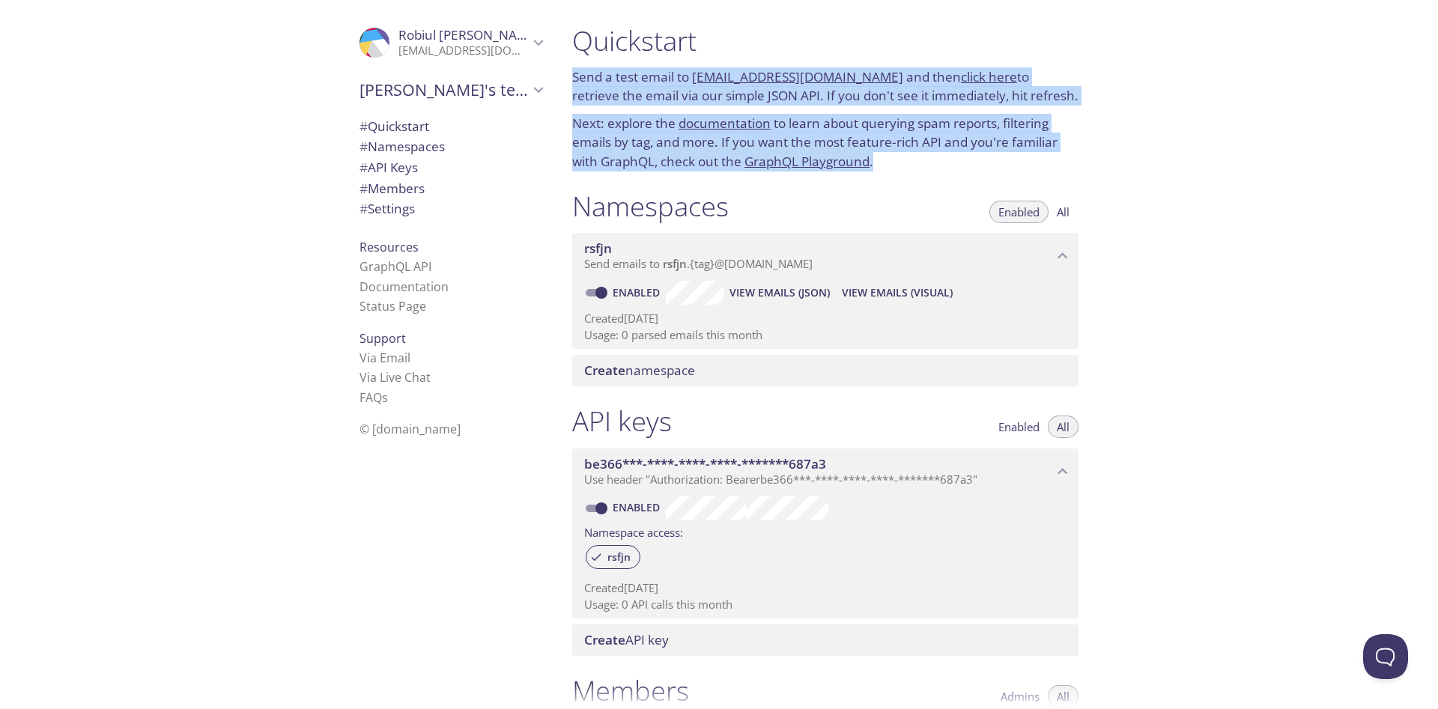
drag, startPoint x: 910, startPoint y: 177, endPoint x: 572, endPoint y: 78, distance: 352.7
click at [572, 78] on div "Quickstart Send a test email to [EMAIL_ADDRESS][DOMAIN_NAME] and then click her…" at bounding box center [825, 98] width 530 height 166
copy div "Send a test email to [EMAIL_ADDRESS][DOMAIN_NAME] and then click here to retrie…"
